Goal: Task Accomplishment & Management: Manage account settings

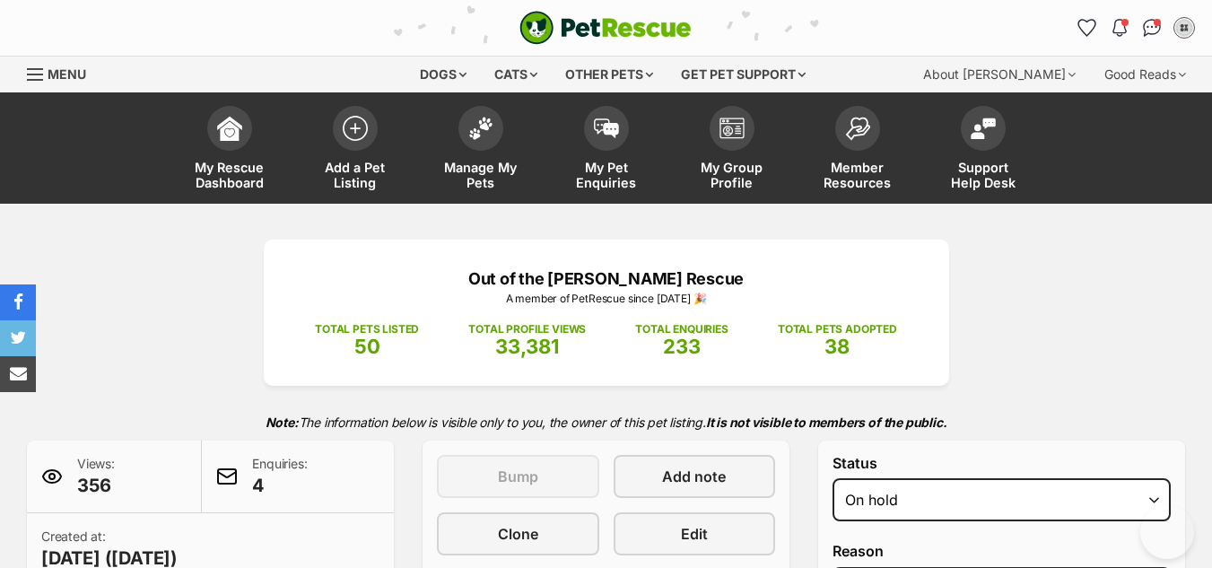
select select "on_hold"
select select "reviewing_applications"
click at [499, 140] on link "Manage My Pets" at bounding box center [481, 150] width 126 height 107
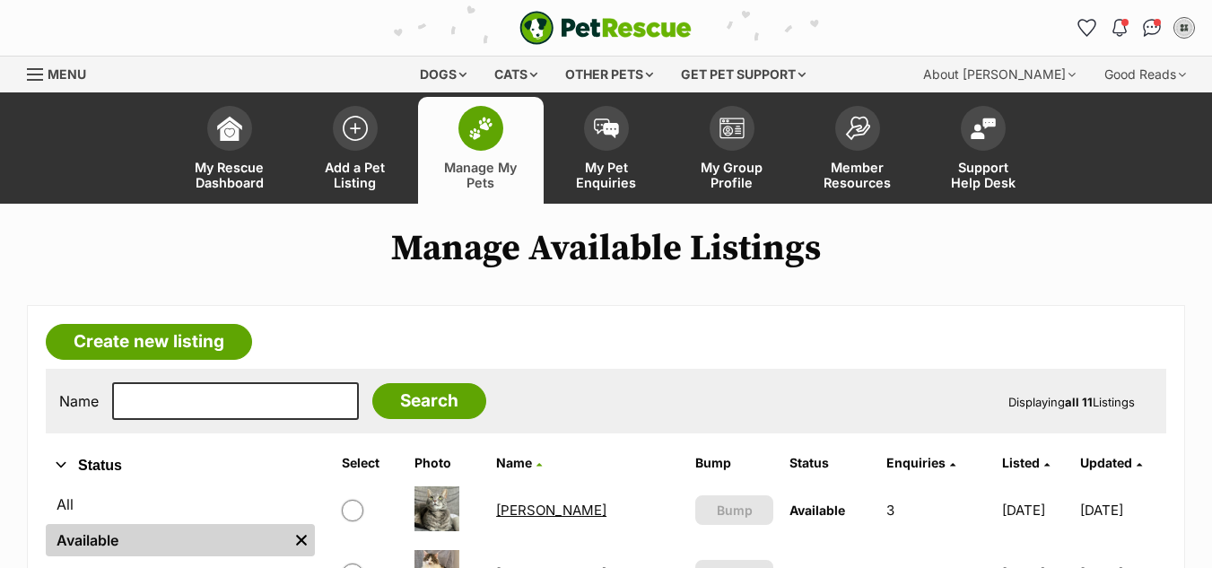
click at [566, 509] on link "[PERSON_NAME]" at bounding box center [551, 510] width 110 height 17
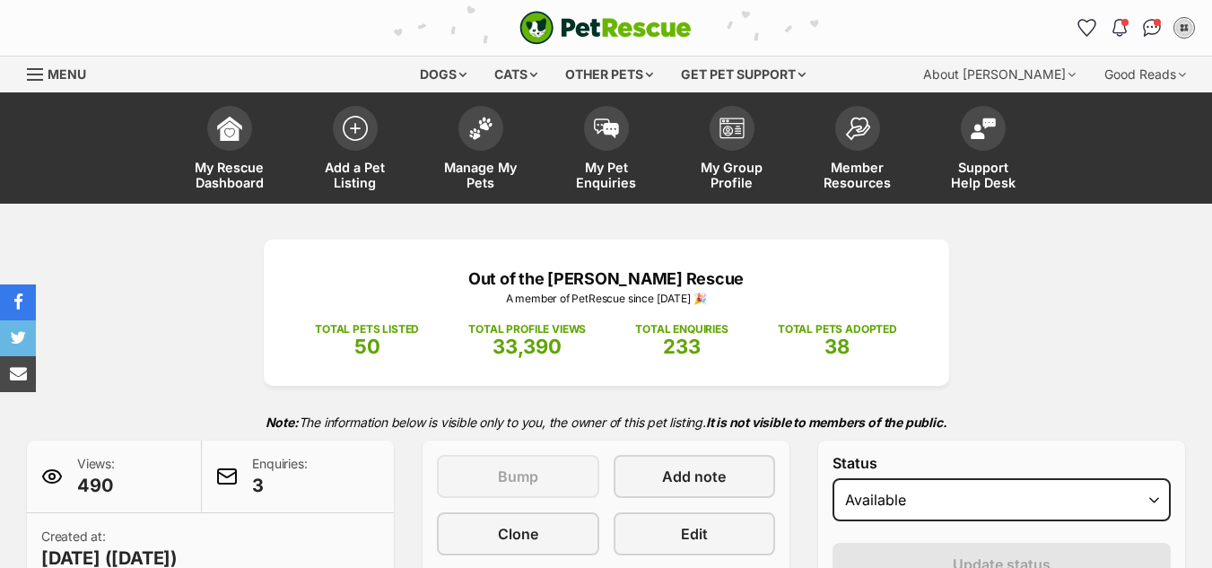
scroll to position [231, 0]
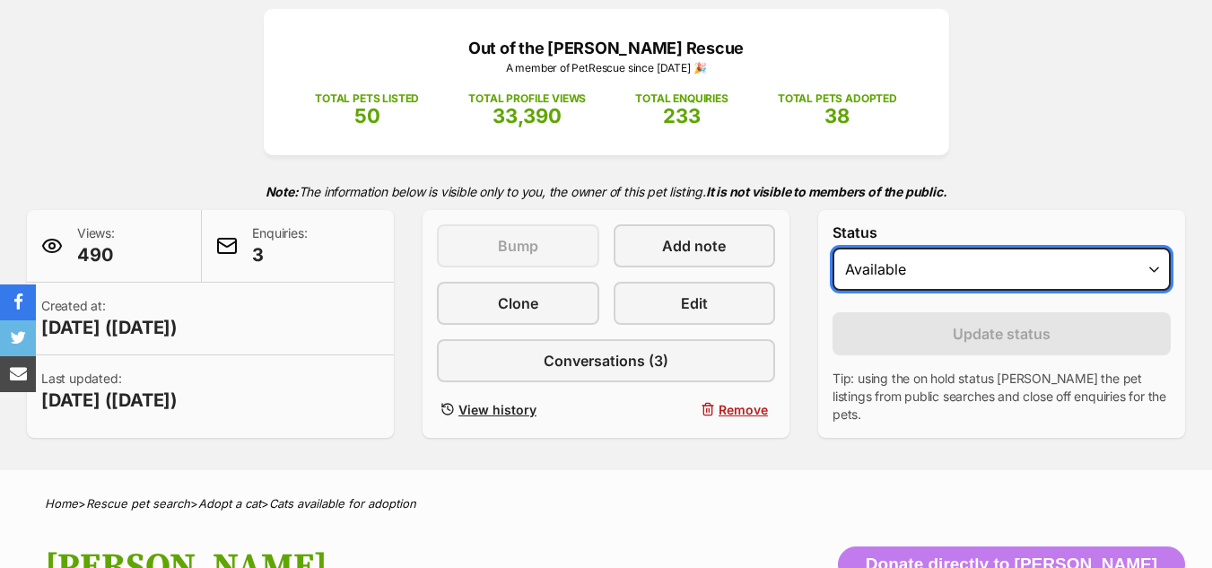
click at [943, 258] on select "Draft - not available as listing has enquires Available On hold Adopted" at bounding box center [1002, 269] width 338 height 43
select select "on_hold"
click at [833, 248] on select "Draft - not available as listing has enquires Available On hold Adopted" at bounding box center [1002, 269] width 338 height 43
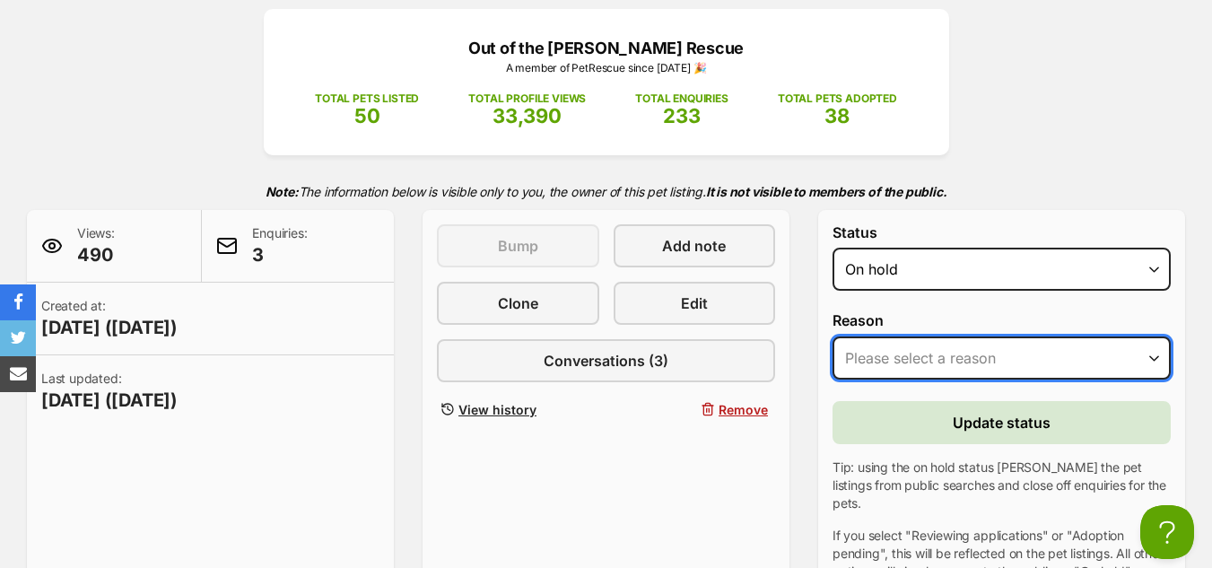
click at [892, 358] on select "Please select a reason Medical reasons Reviewing applications Adoption pending …" at bounding box center [1002, 358] width 338 height 43
select select "reviewing_applications"
click at [833, 337] on select "Please select a reason Medical reasons Reviewing applications Adoption pending …" at bounding box center [1002, 358] width 338 height 43
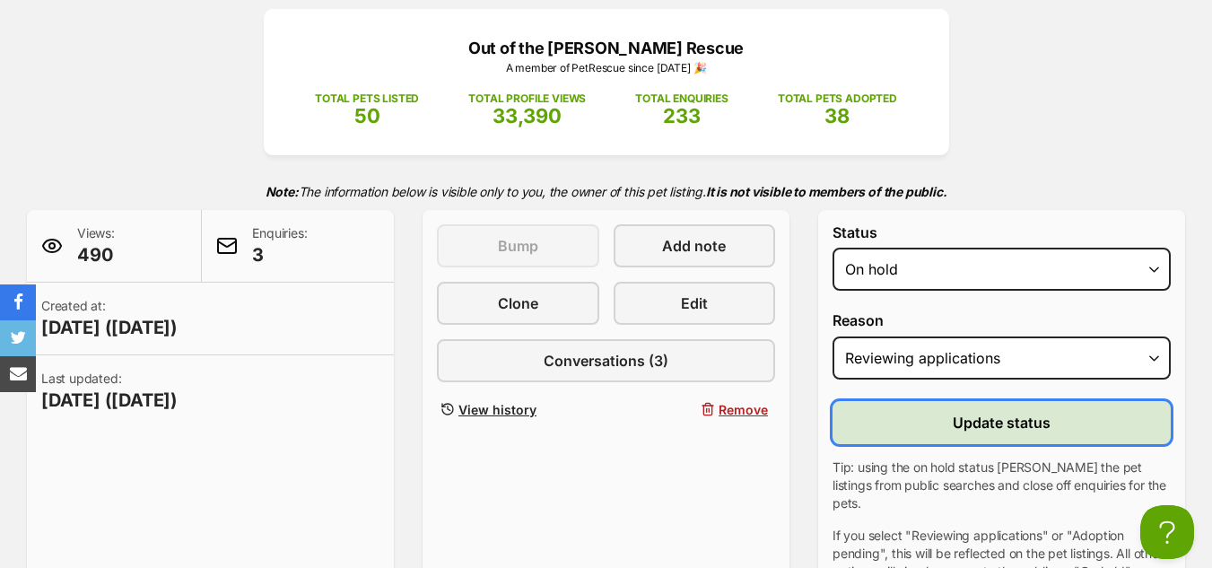
click at [907, 427] on button "Update status" at bounding box center [1002, 422] width 338 height 43
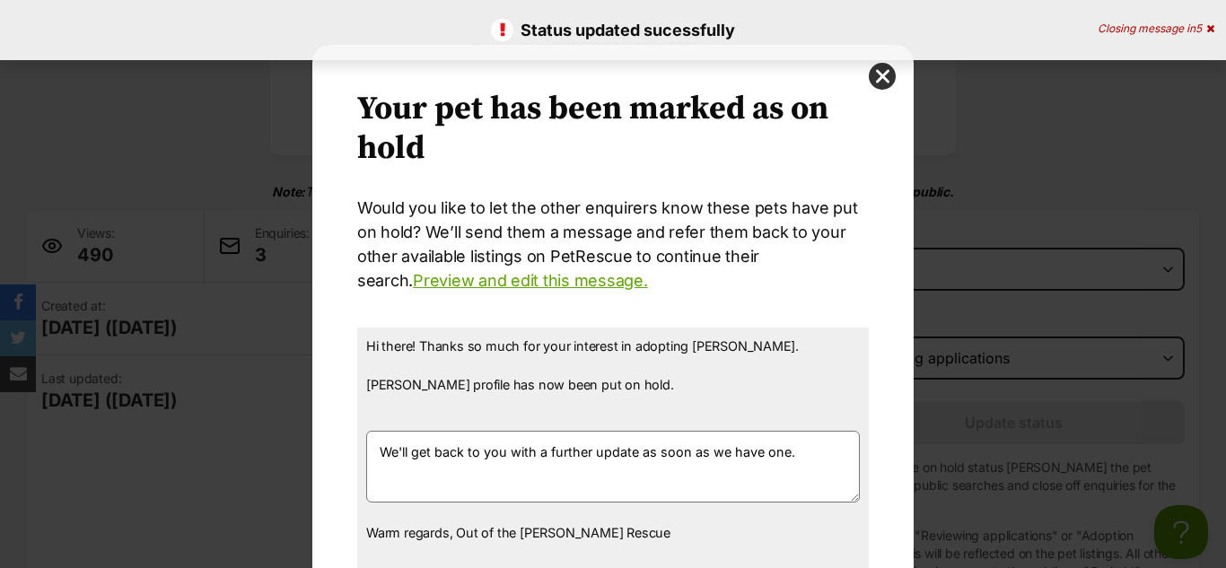
scroll to position [160, 0]
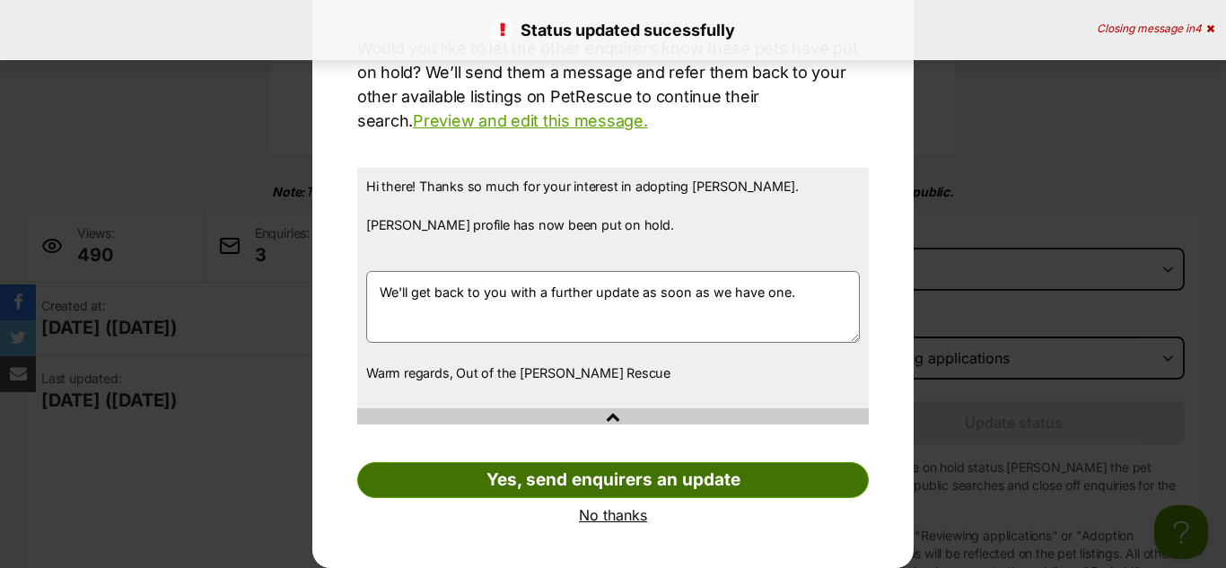
click at [551, 482] on link "Yes, send enquirers an update" at bounding box center [613, 480] width 512 height 36
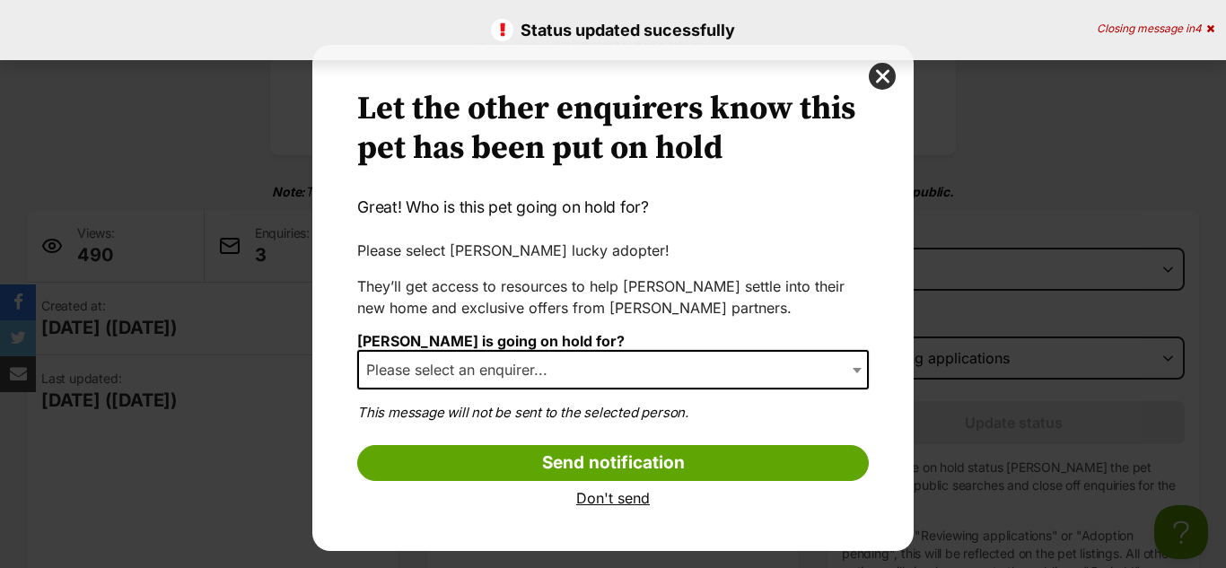
scroll to position [0, 0]
click at [512, 361] on span "Please select an enquirer..." at bounding box center [462, 369] width 206 height 25
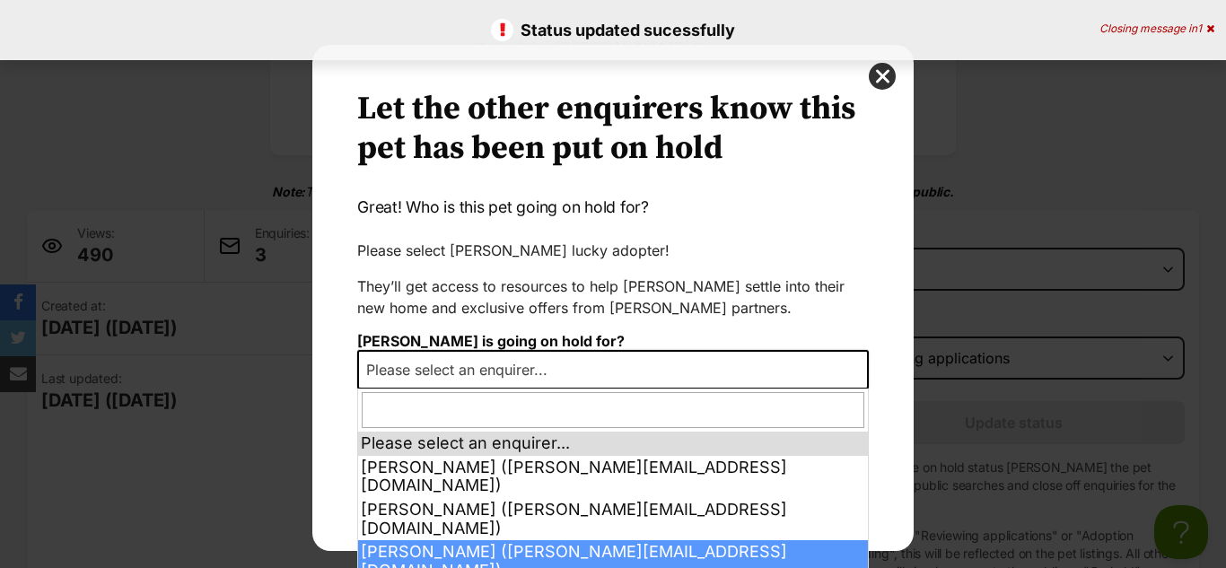
select select "2025607"
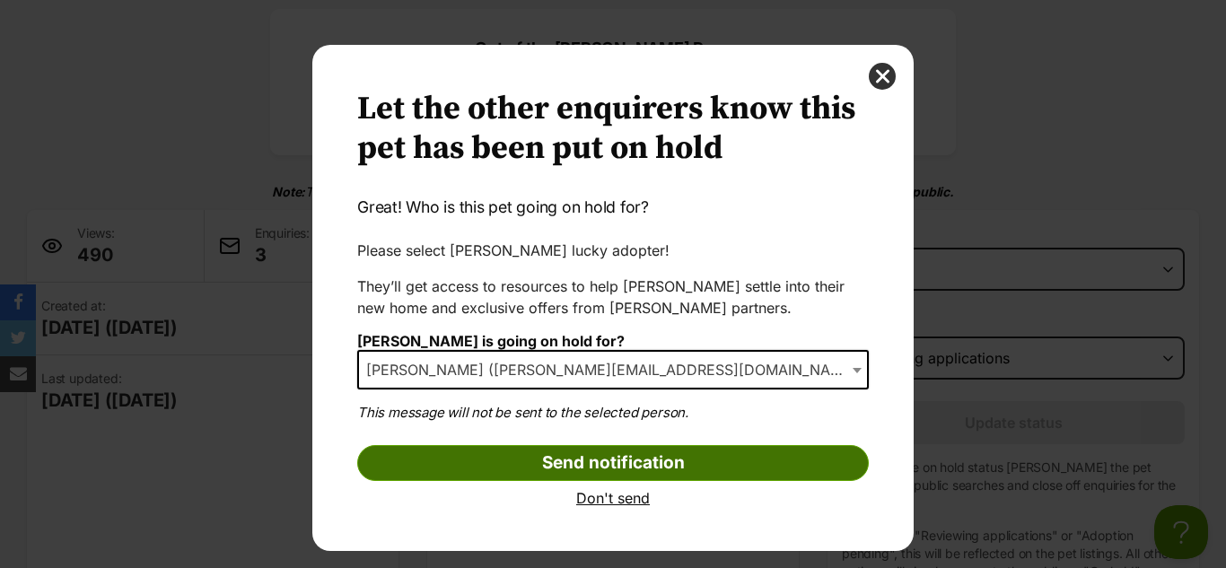
click at [500, 455] on input "Send notification" at bounding box center [613, 463] width 512 height 36
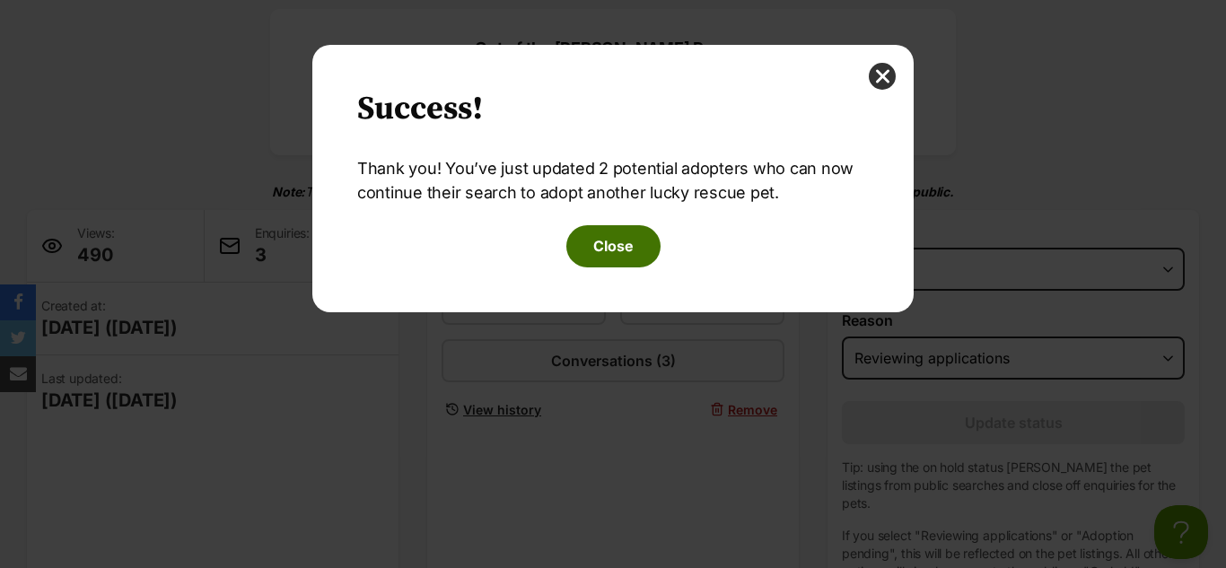
click at [639, 229] on button "Close" at bounding box center [613, 245] width 94 height 41
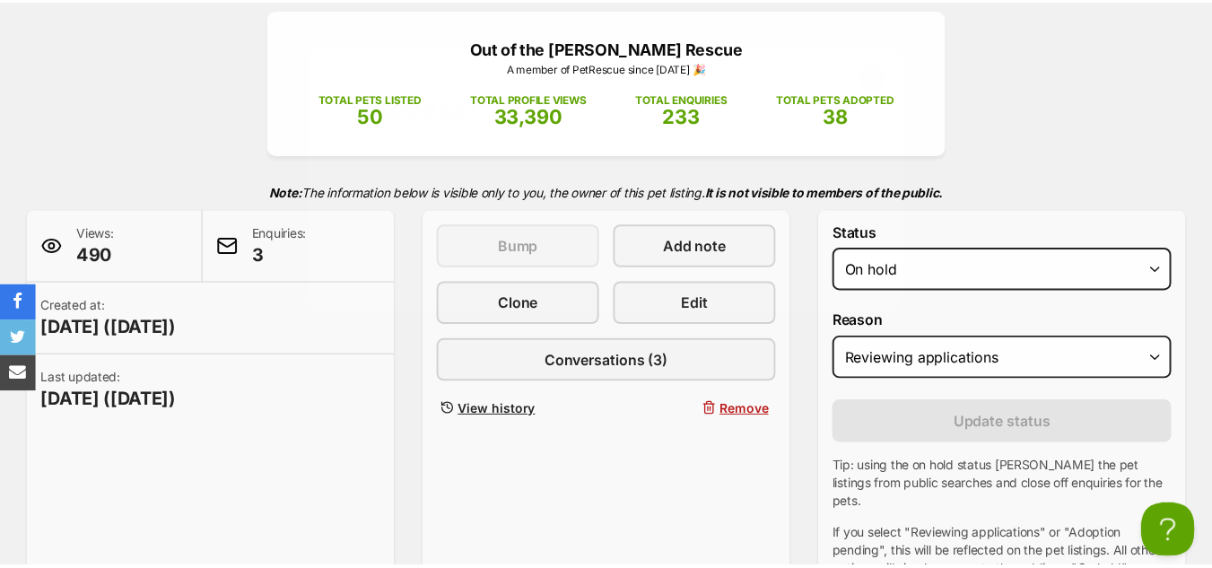
scroll to position [231, 0]
